Goal: Information Seeking & Learning: Learn about a topic

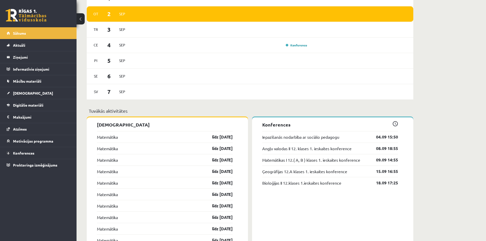
scroll to position [332, 0]
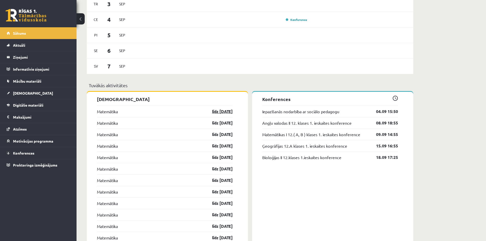
click at [219, 112] on link "līdz 30.09.25" at bounding box center [218, 111] width 30 height 6
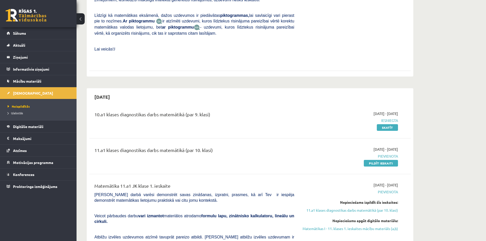
scroll to position [230, 0]
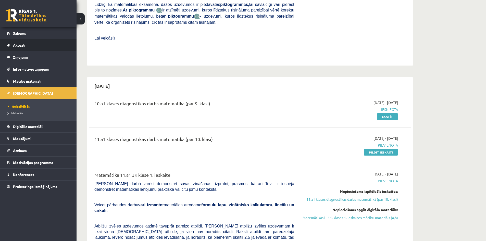
click at [18, 41] on link "Aktuāli" at bounding box center [39, 45] width 64 height 12
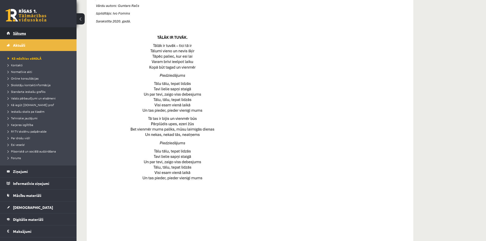
drag, startPoint x: 18, startPoint y: 41, endPoint x: 17, endPoint y: 33, distance: 7.7
click at [17, 33] on span "Sākums" at bounding box center [19, 33] width 13 height 5
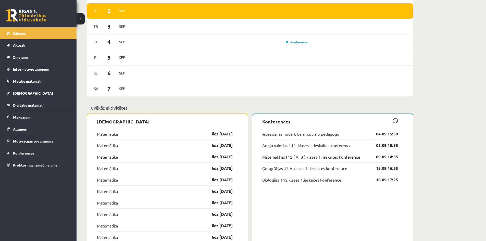
scroll to position [378, 0]
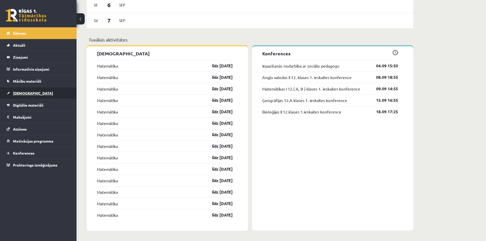
click at [15, 93] on span "[DEMOGRAPHIC_DATA]" at bounding box center [33, 93] width 40 height 5
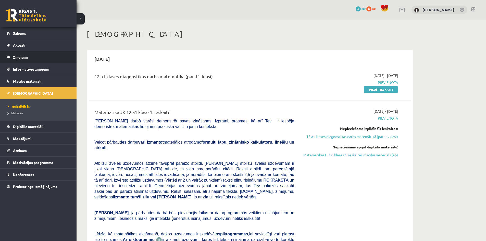
click at [24, 59] on legend "Ziņojumi 0" at bounding box center [41, 57] width 57 height 12
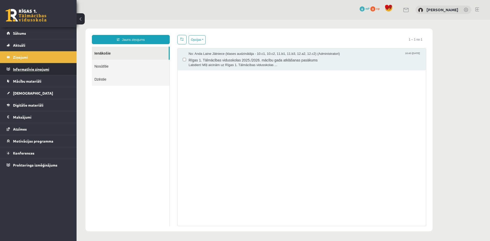
click at [22, 70] on legend "Informatīvie ziņojumi 0" at bounding box center [41, 69] width 57 height 12
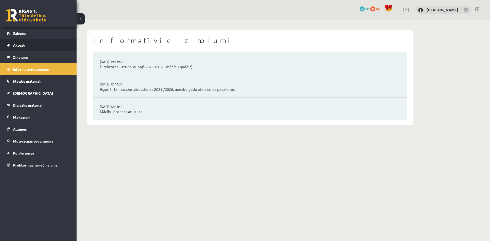
click at [16, 46] on span "Aktuāli" at bounding box center [19, 45] width 12 height 5
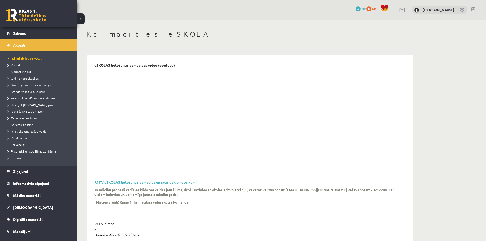
click at [24, 97] on span "Valsts pārbaudījumi un eksāmeni" at bounding box center [32, 98] width 48 height 4
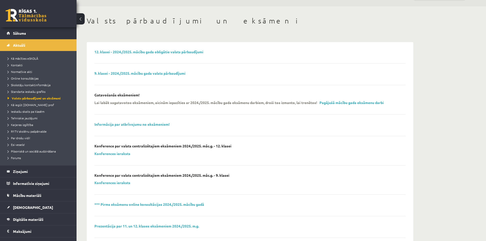
scroll to position [26, 0]
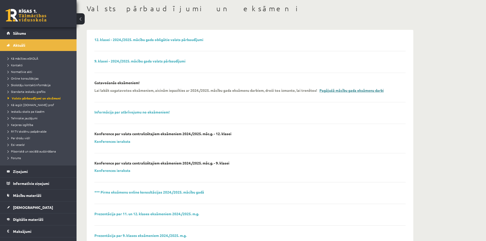
click at [339, 91] on link "Pagājušā mācību gada eksāmenu darbi" at bounding box center [351, 90] width 64 height 5
